Goal: Task Accomplishment & Management: Manage account settings

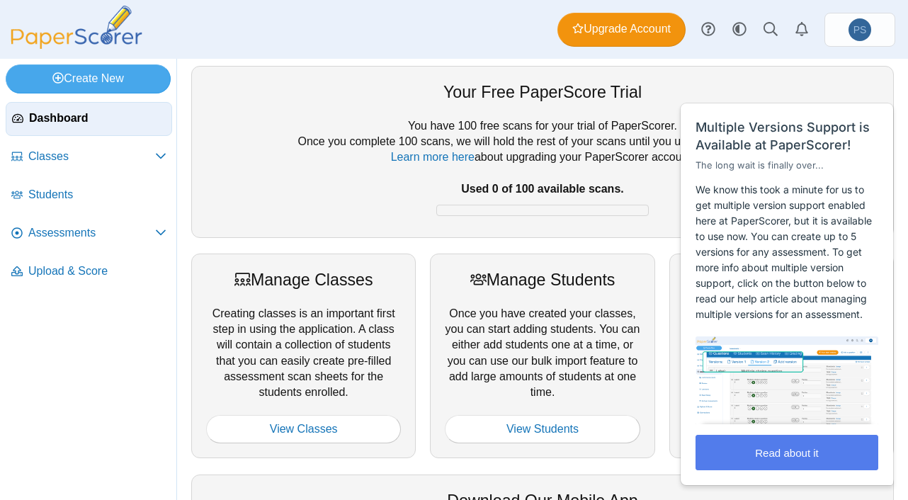
click at [405, 135] on div "You have 100 free scans for your trial of PaperScorer. Once you complete 100 sc…" at bounding box center [542, 170] width 673 height 105
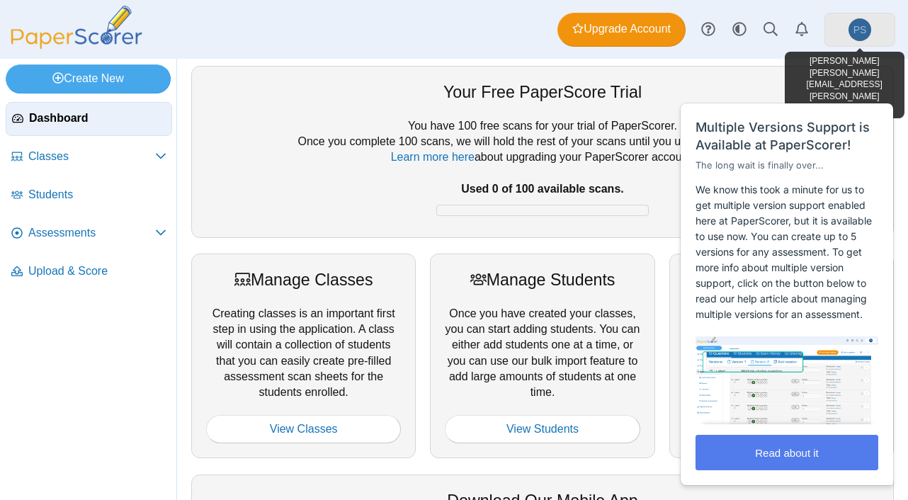
click at [882, 30] on link "PS" at bounding box center [859, 30] width 71 height 34
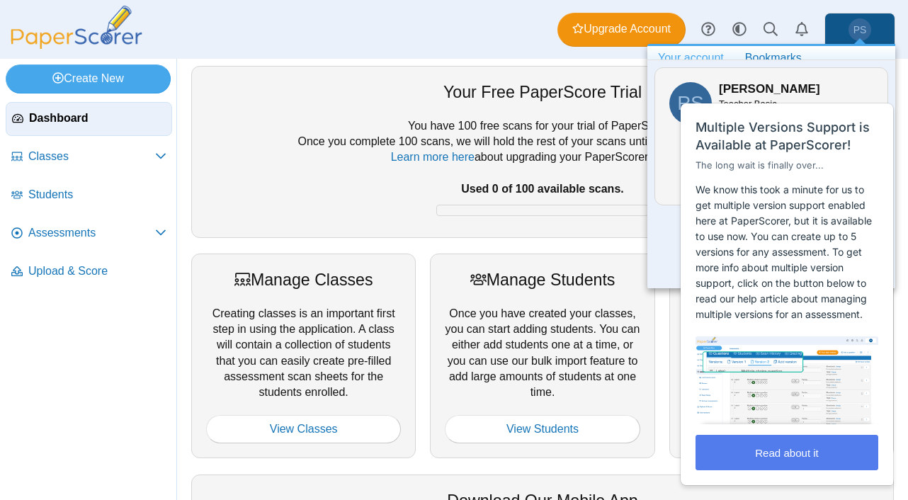
click at [591, 138] on div "You have 100 free scans for your trial of PaperScorer. Once you complete 100 sc…" at bounding box center [542, 170] width 673 height 105
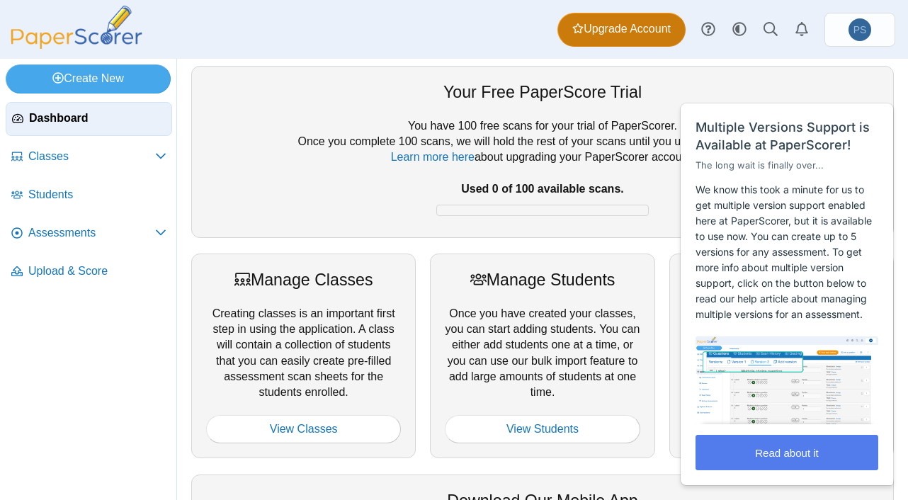
click at [613, 33] on span "Upgrade Account" at bounding box center [621, 29] width 98 height 16
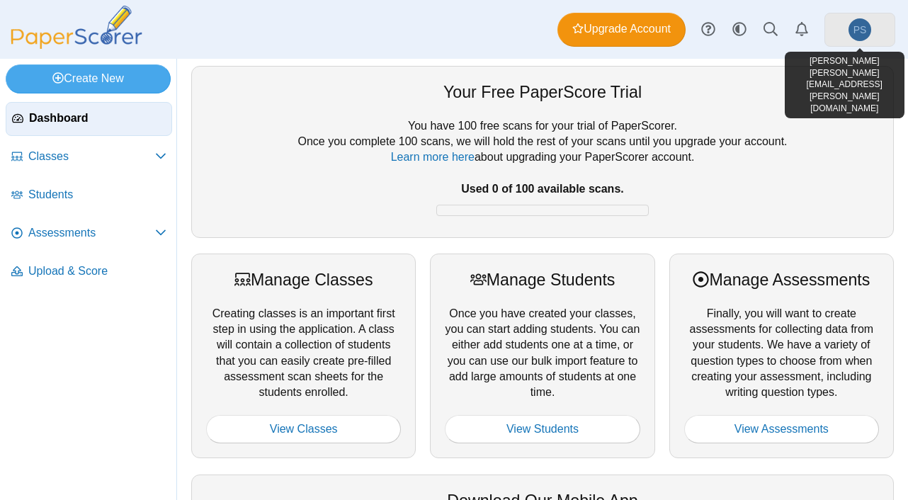
click at [837, 33] on link "PS" at bounding box center [859, 30] width 71 height 34
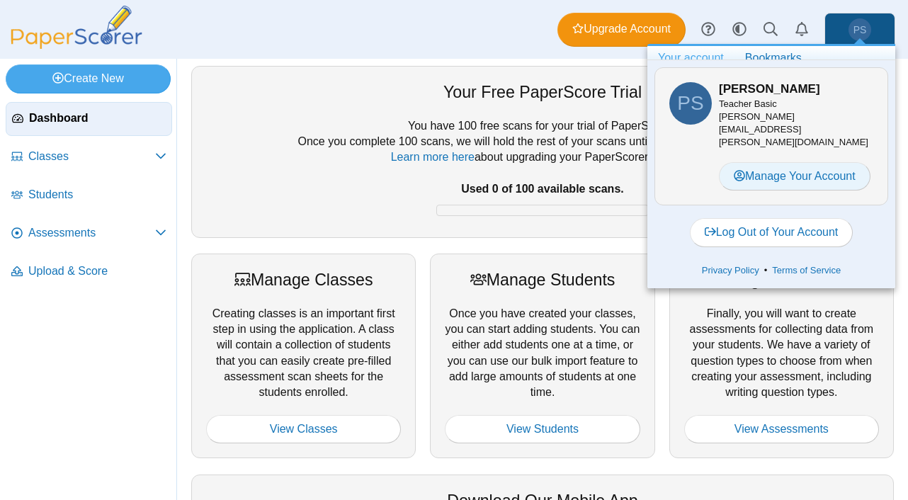
click at [809, 162] on link "Manage Your Account" at bounding box center [795, 176] width 152 height 28
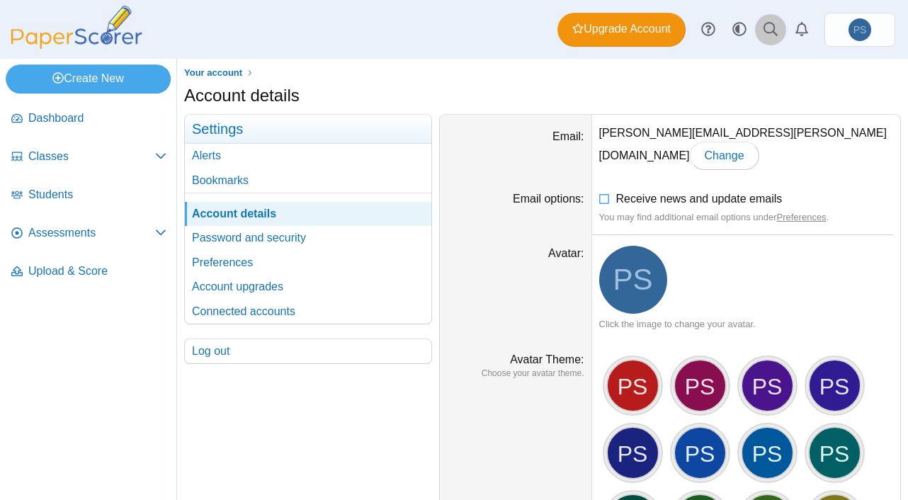
click at [769, 33] on icon at bounding box center [770, 29] width 14 height 14
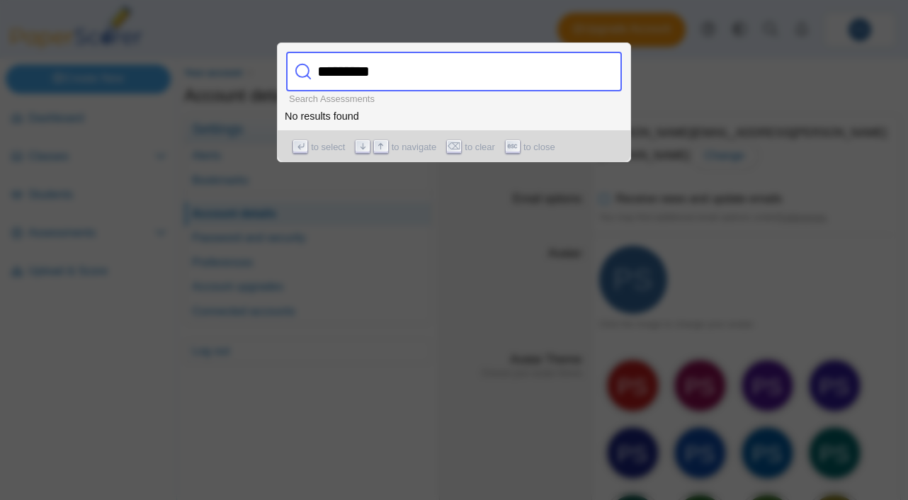
type input "*********"
click at [382, 244] on div at bounding box center [454, 250] width 908 height 500
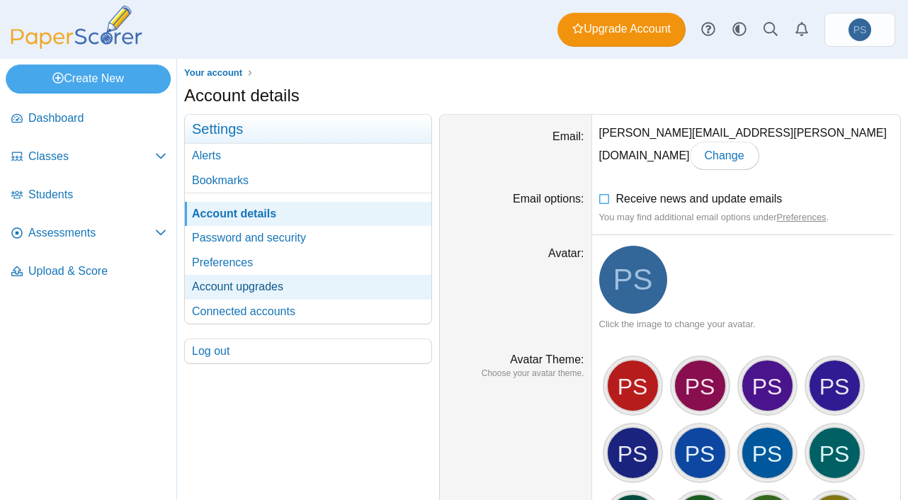
click at [258, 292] on link "Account upgrades" at bounding box center [308, 287] width 246 height 24
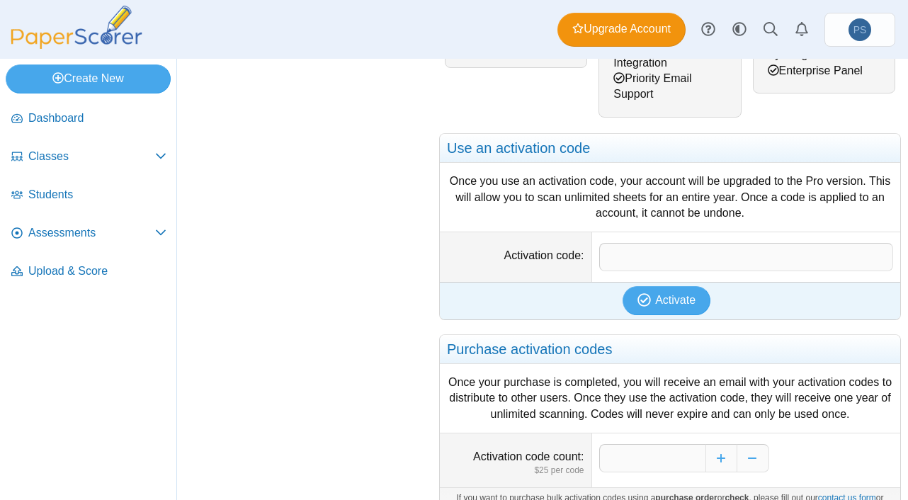
scroll to position [496, 0]
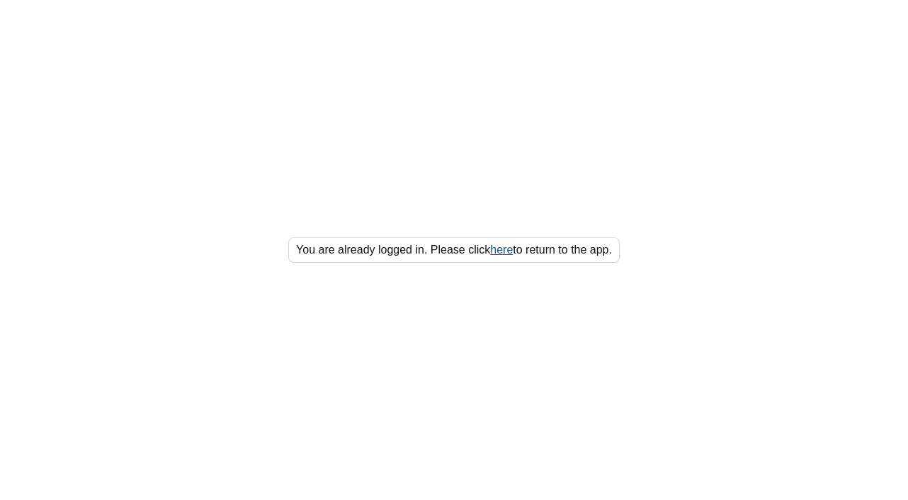
click at [504, 254] on link "here" at bounding box center [501, 250] width 23 height 12
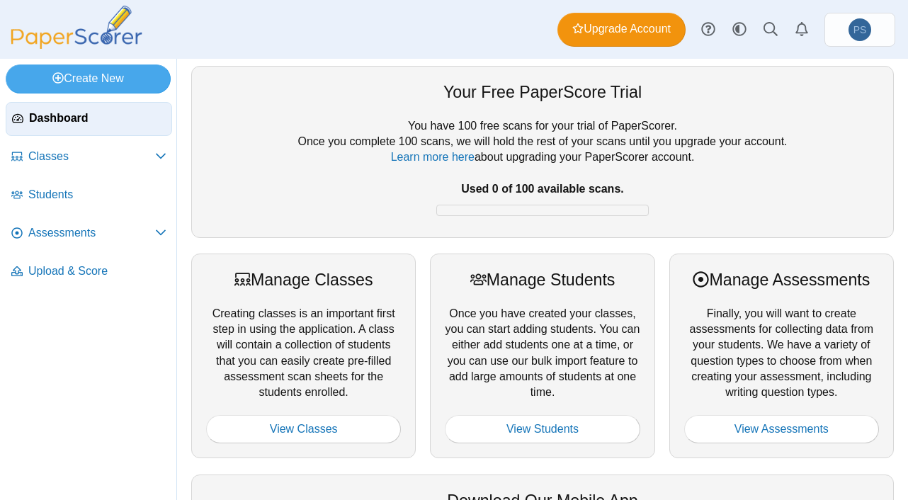
click at [734, 169] on div "You have 100 free scans for your trial of PaperScorer. Once you complete 100 sc…" at bounding box center [542, 170] width 673 height 105
drag, startPoint x: 590, startPoint y: 4, endPoint x: 395, endPoint y: 103, distance: 218.9
click at [395, 104] on div at bounding box center [542, 111] width 673 height 14
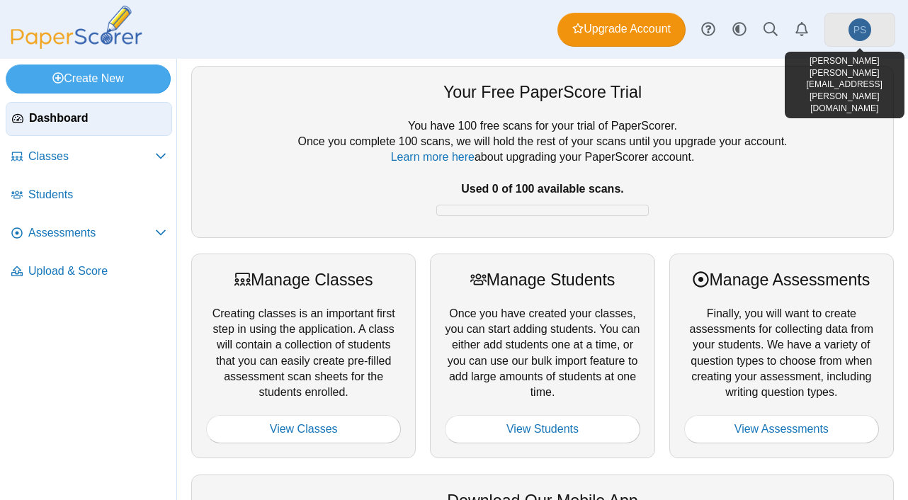
click at [874, 32] on link "PS" at bounding box center [859, 30] width 71 height 34
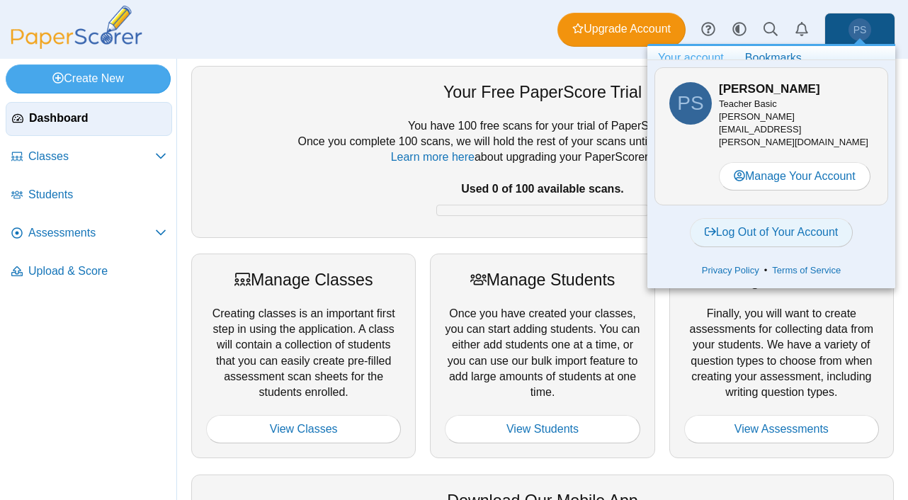
click at [767, 218] on link "Log Out of Your Account" at bounding box center [772, 232] width 164 height 28
